Goal: Information Seeking & Learning: Compare options

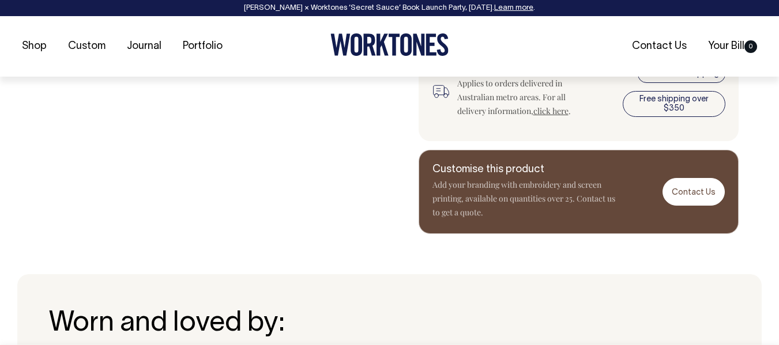
scroll to position [610, 0]
click at [384, 51] on icon at bounding box center [382, 45] width 12 height 22
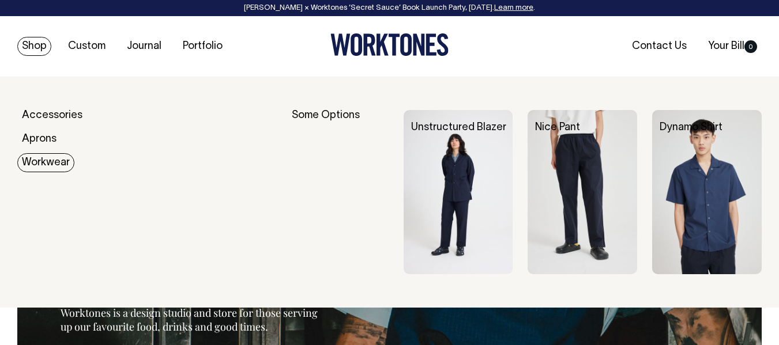
click at [51, 163] on link "Workwear" at bounding box center [45, 162] width 57 height 19
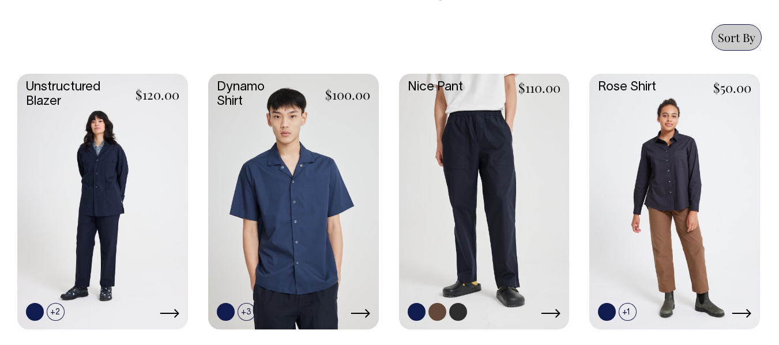
scroll to position [499, 0]
click at [513, 174] on link at bounding box center [484, 201] width 171 height 254
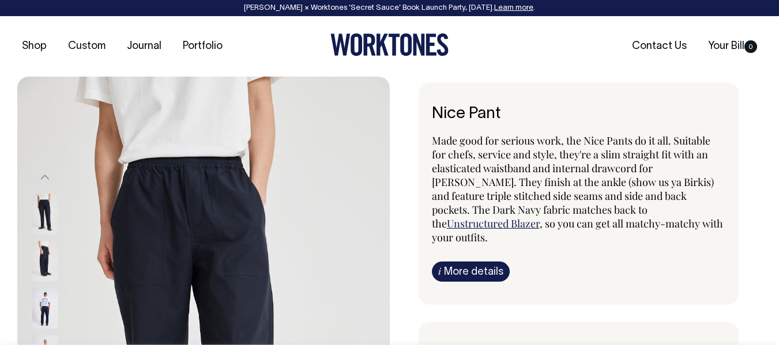
click at [46, 264] on img at bounding box center [45, 261] width 26 height 40
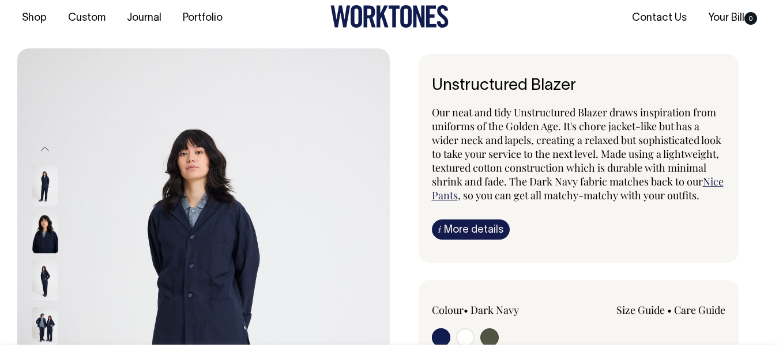
scroll to position [29, 0]
click at [44, 267] on img at bounding box center [45, 280] width 26 height 40
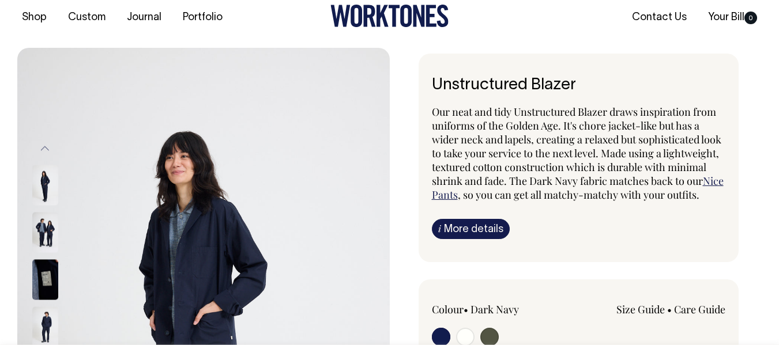
click at [52, 230] on img at bounding box center [45, 233] width 26 height 40
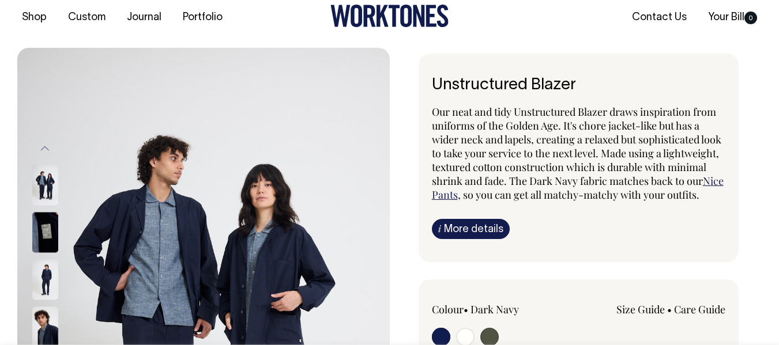
click at [50, 230] on img at bounding box center [45, 233] width 26 height 40
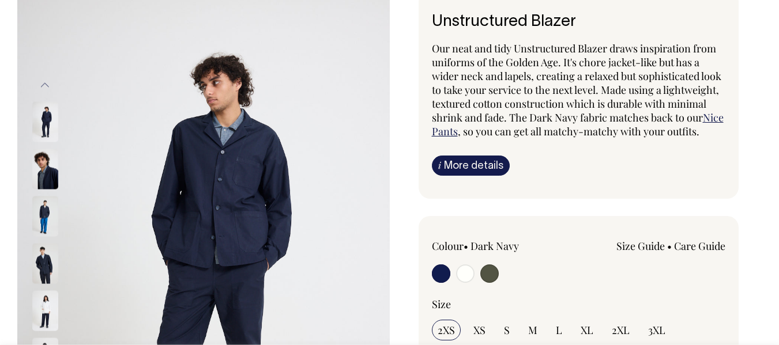
scroll to position [93, 0]
click at [491, 269] on input "radio" at bounding box center [489, 273] width 18 height 18
radio input "true"
select select "Olive"
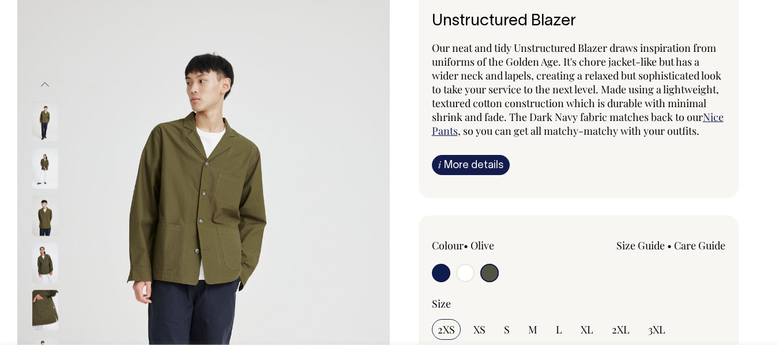
click at [468, 273] on input "radio" at bounding box center [465, 273] width 18 height 18
radio input "true"
radio input "false"
radio input "true"
select select "Off-White"
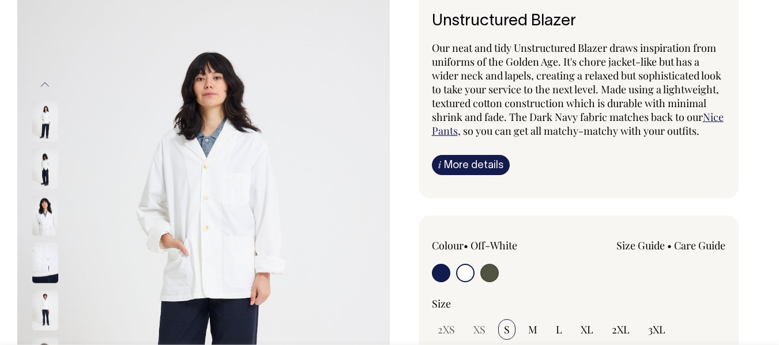
click at [435, 274] on input "radio" at bounding box center [441, 273] width 18 height 18
radio input "true"
select select "Dark Navy"
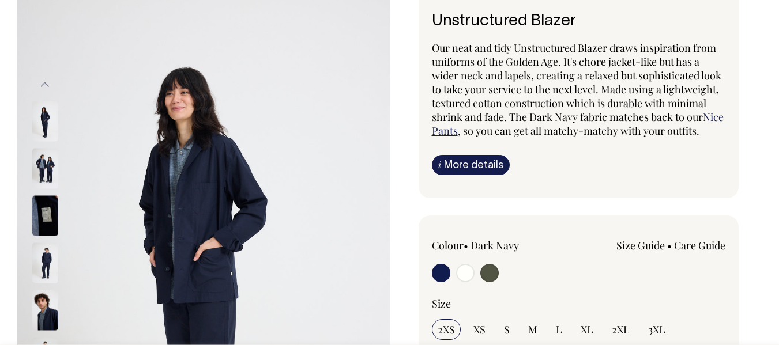
click at [47, 271] on img at bounding box center [45, 263] width 26 height 40
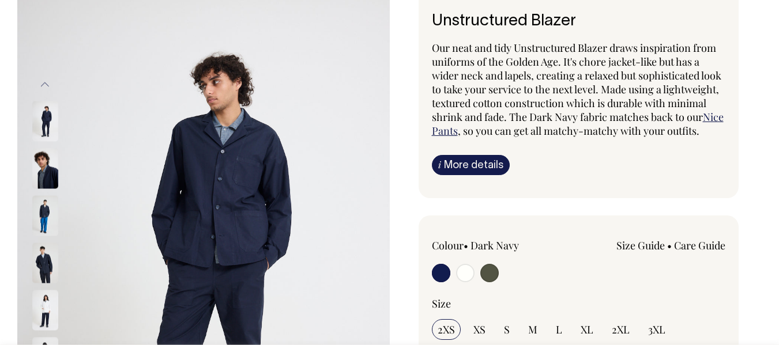
click at [50, 168] on img at bounding box center [45, 169] width 26 height 40
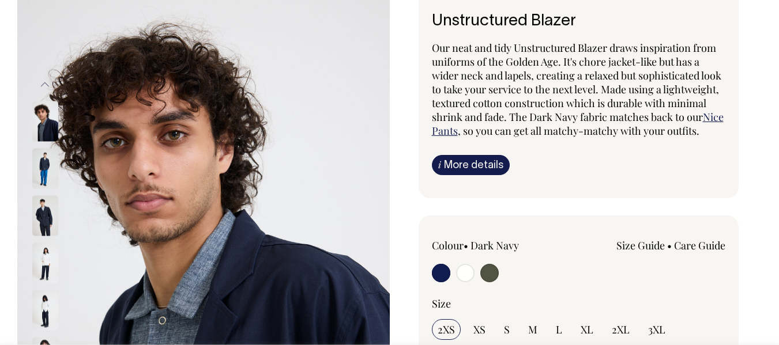
click at [44, 168] on img at bounding box center [45, 169] width 26 height 40
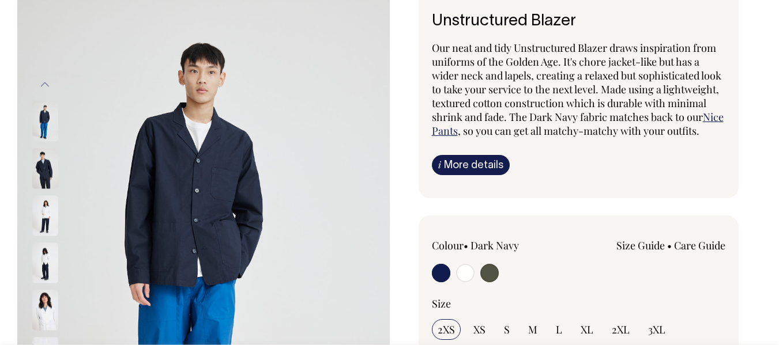
click at [44, 168] on img at bounding box center [45, 169] width 26 height 40
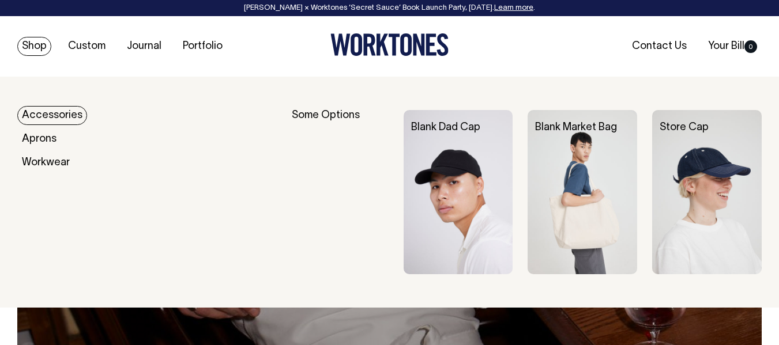
click at [69, 112] on link "Accessories" at bounding box center [52, 115] width 70 height 19
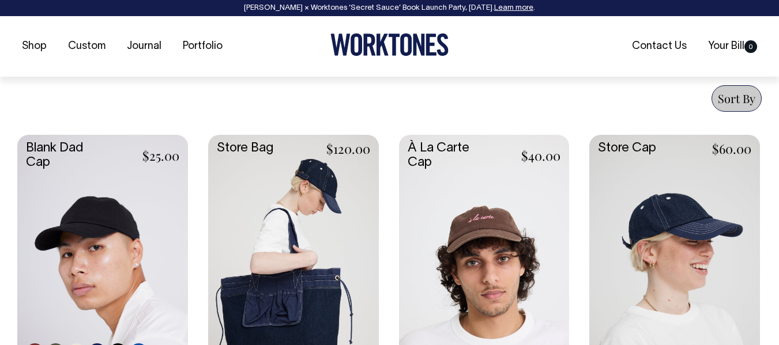
scroll to position [439, 0]
click at [92, 231] on link at bounding box center [102, 261] width 171 height 254
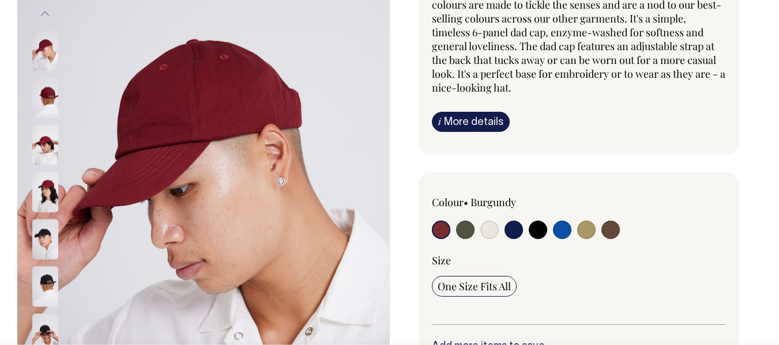
scroll to position [164, 0]
click at [466, 230] on input "radio" at bounding box center [465, 229] width 18 height 18
radio input "true"
select select "Olive"
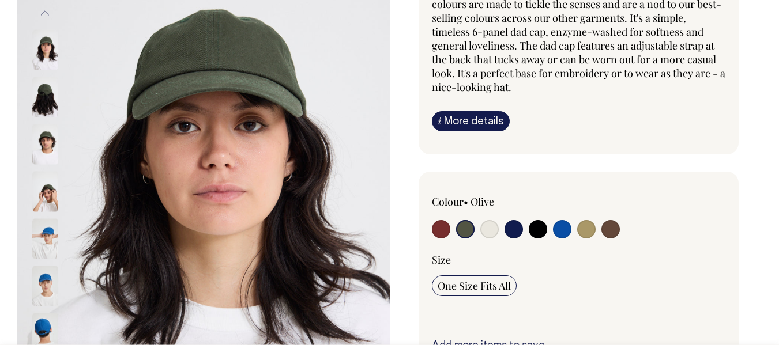
click at [49, 141] on img at bounding box center [45, 144] width 26 height 40
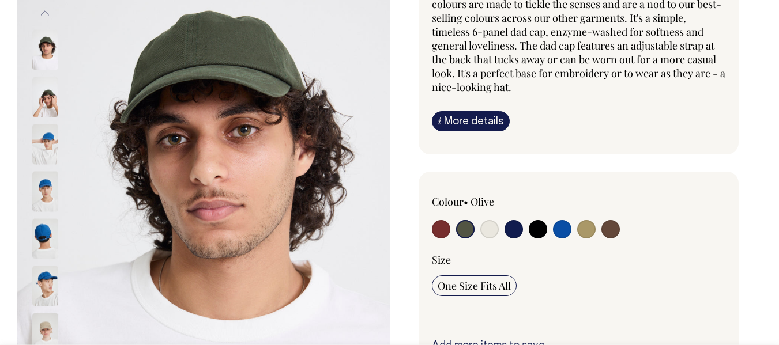
click at [50, 108] on img at bounding box center [45, 97] width 26 height 40
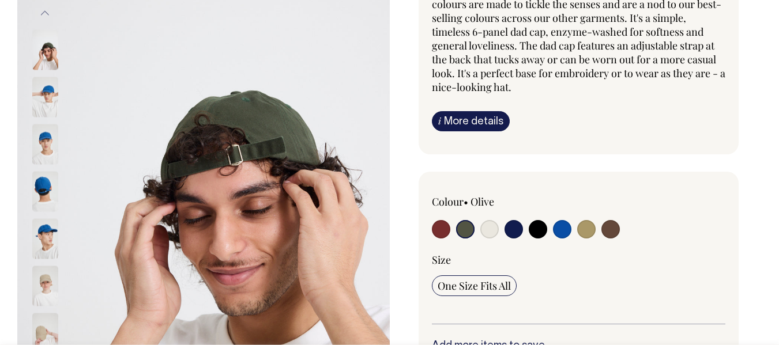
click at [586, 231] on input "radio" at bounding box center [586, 229] width 18 height 18
radio input "true"
select select "Washed Khaki"
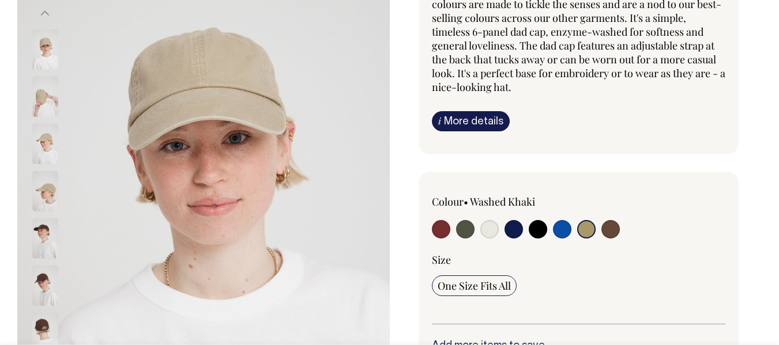
click at [610, 230] on input "radio" at bounding box center [610, 229] width 18 height 18
radio input "true"
select select "Espresso"
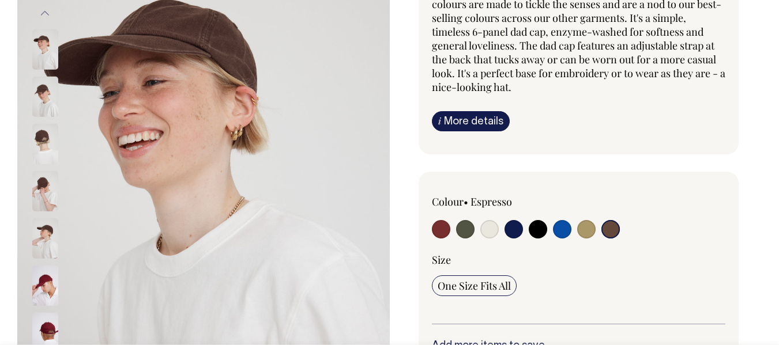
click at [41, 192] on img at bounding box center [45, 191] width 26 height 40
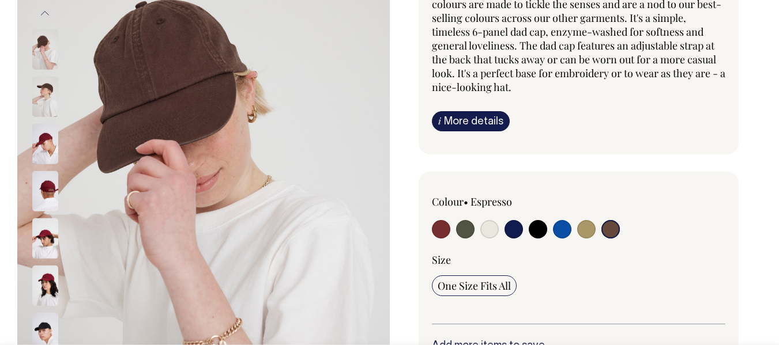
click at [47, 106] on img at bounding box center [45, 97] width 26 height 40
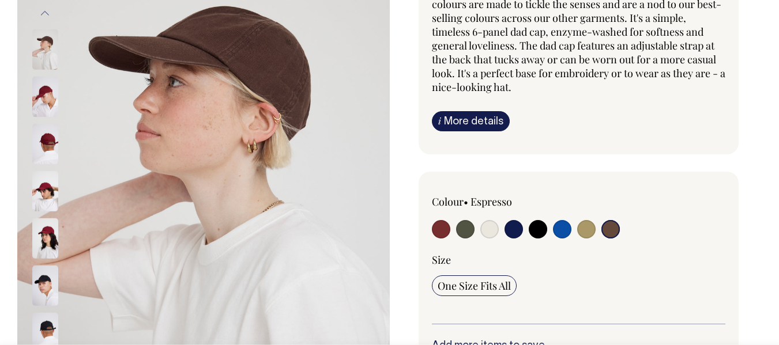
click at [513, 229] on input "radio" at bounding box center [513, 229] width 18 height 18
radio input "true"
select select "Dark Navy"
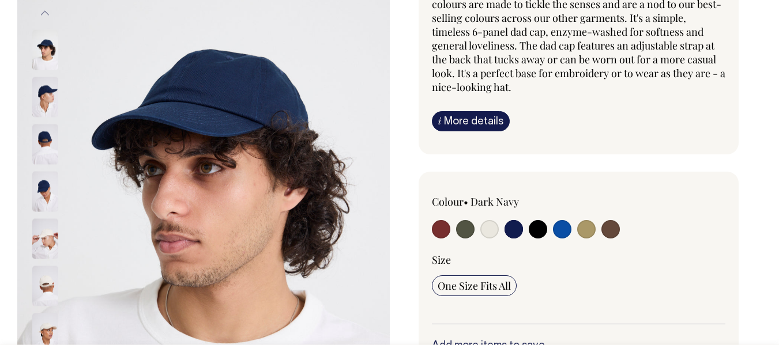
click at [462, 228] on input "radio" at bounding box center [465, 229] width 18 height 18
radio input "true"
select select "Olive"
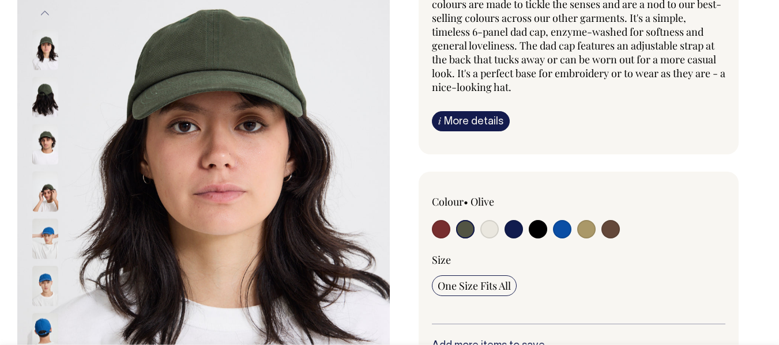
click at [440, 228] on input "radio" at bounding box center [441, 229] width 18 height 18
radio input "true"
select select "Burgundy"
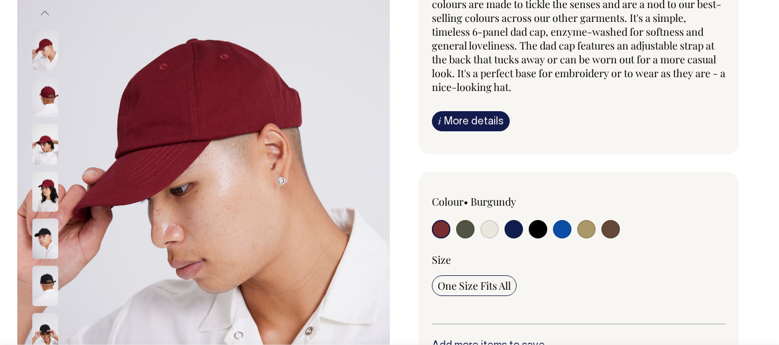
click at [469, 232] on input "radio" at bounding box center [465, 229] width 18 height 18
radio input "true"
select select "Olive"
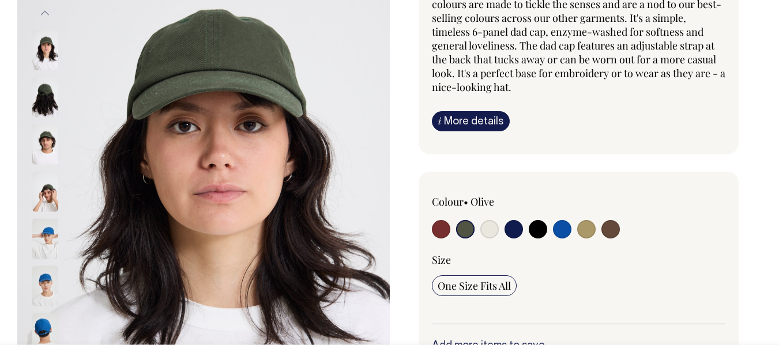
click at [609, 228] on input "radio" at bounding box center [610, 229] width 18 height 18
radio input "true"
select select "Espresso"
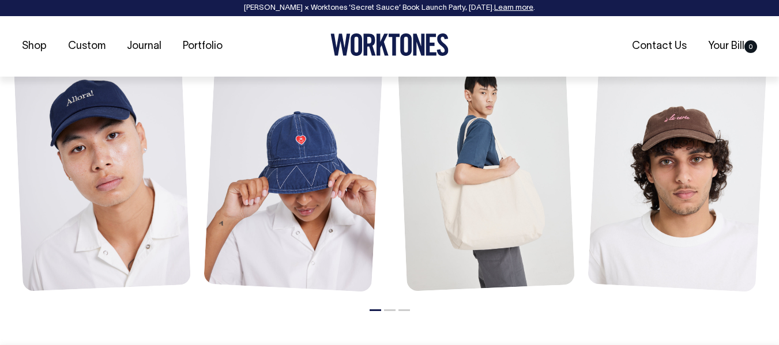
scroll to position [1406, 0]
